Goal: Check status

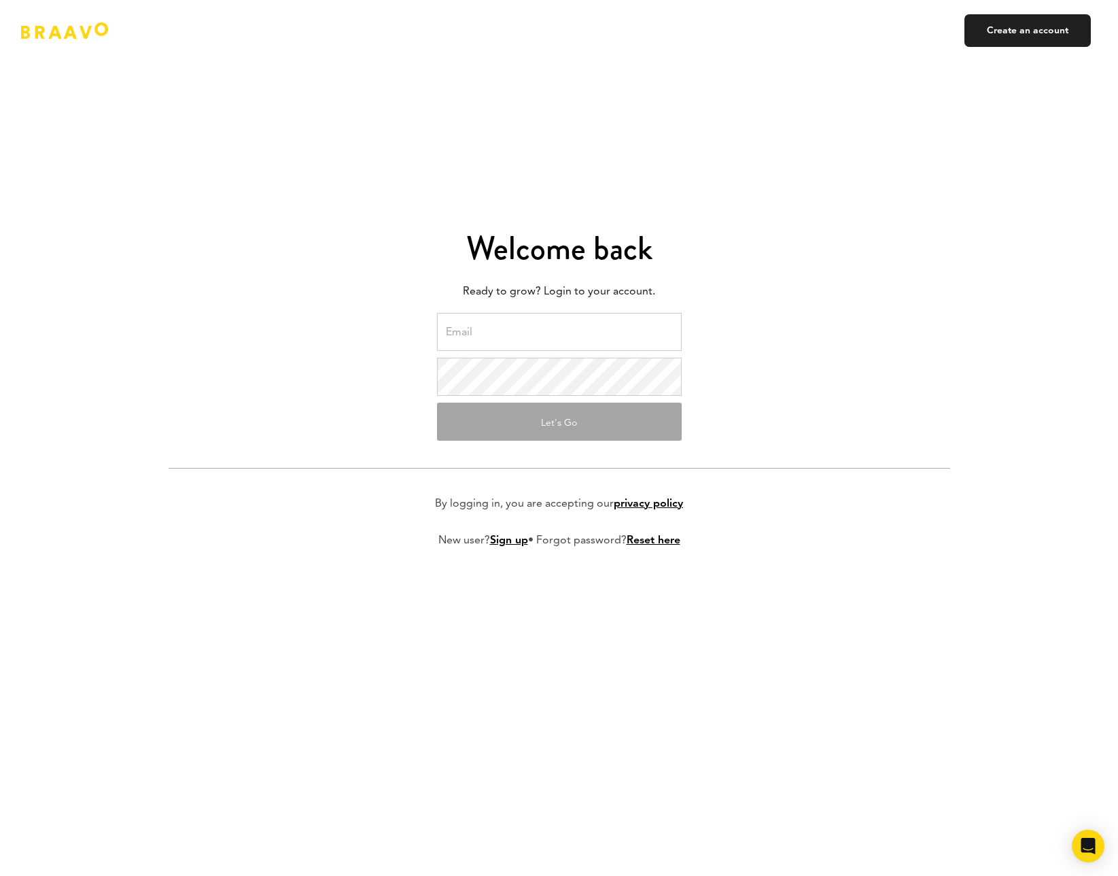
type input "[EMAIL_ADDRESS][DOMAIN_NAME]"
click at [600, 337] on input "[EMAIL_ADDRESS][DOMAIN_NAME]" at bounding box center [559, 332] width 245 height 38
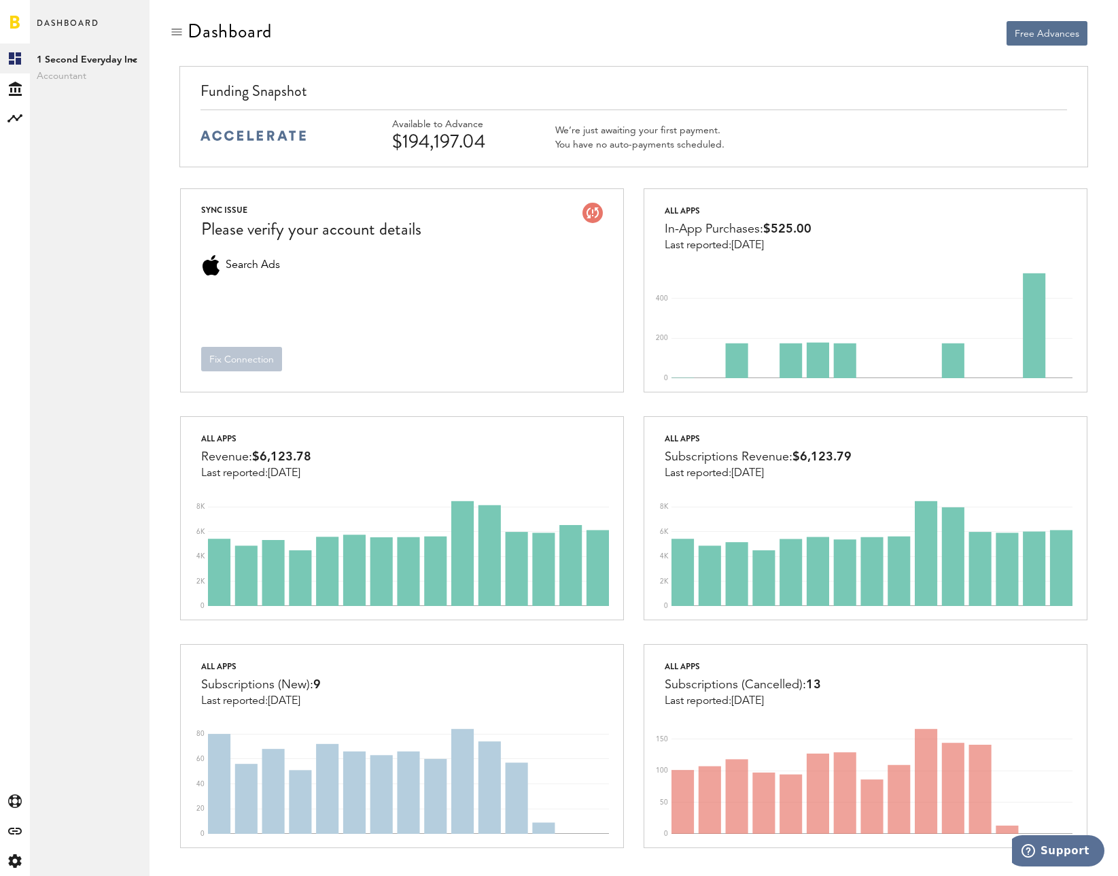
click at [108, 174] on div "Dashboard 1 Second Everyday Inc Accountant 1 Second Everyday Inc Add Publisher" at bounding box center [90, 438] width 120 height 876
click at [104, 175] on div "Dashboard 1 Second Everyday Inc Accountant 1 Second Everyday Inc Add Publisher" at bounding box center [90, 438] width 120 height 876
click at [13, 120] on rect at bounding box center [15, 118] width 16 height 16
click at [13, 92] on icon "Created with Sketch." at bounding box center [15, 89] width 13 height 14
click at [88, 90] on link "Transactions" at bounding box center [90, 88] width 120 height 30
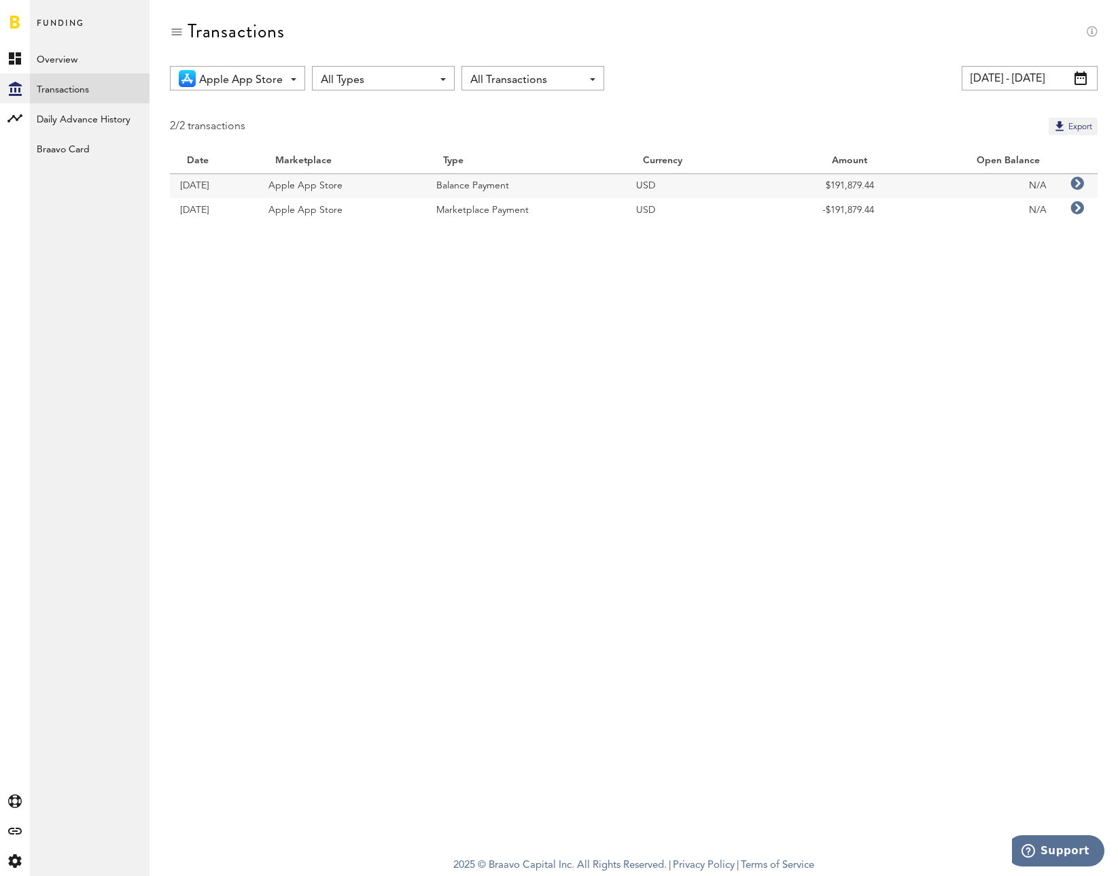
click at [753, 335] on div "Transactions Apple App Store All Marketplaces Apple App Store All Types All Typ…" at bounding box center [634, 424] width 969 height 848
copy td "$191,879.44"
drag, startPoint x: 827, startPoint y: 184, endPoint x: 849, endPoint y: 327, distance: 144.5
click at [849, 327] on div "Transactions Apple App Store All Marketplaces Apple App Store All Types All Typ…" at bounding box center [634, 424] width 969 height 848
drag, startPoint x: 849, startPoint y: 327, endPoint x: 1055, endPoint y: 359, distance: 208.4
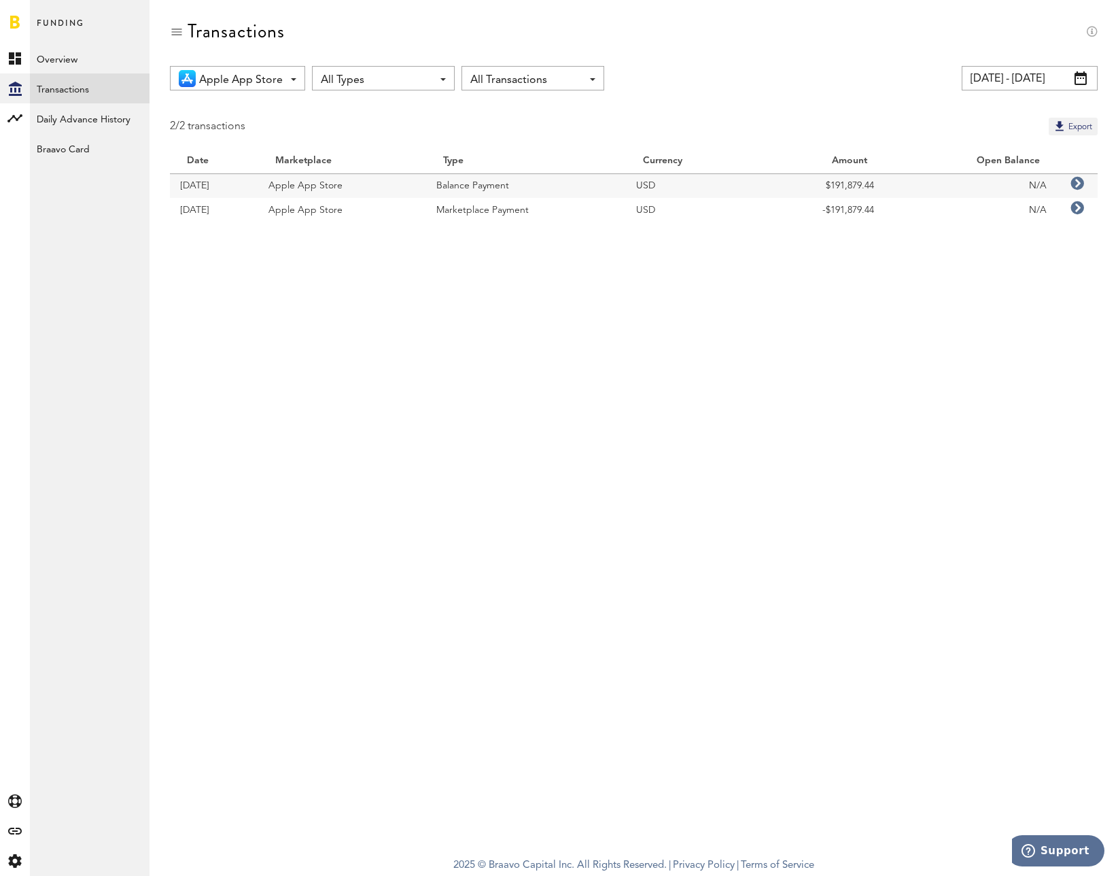
click at [854, 328] on div "Transactions Apple App Store All Marketplaces Apple App Store All Types All Typ…" at bounding box center [634, 424] width 969 height 848
